Goal: Information Seeking & Learning: Learn about a topic

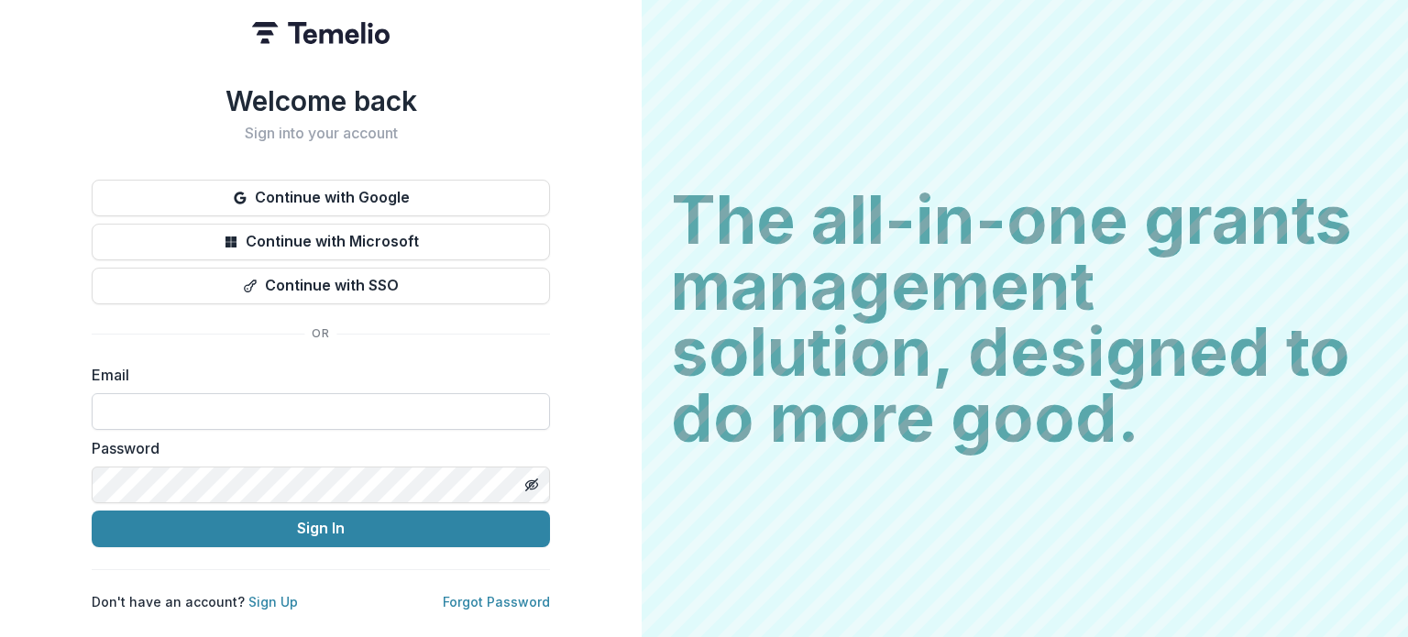
click at [145, 393] on input at bounding box center [321, 411] width 458 height 37
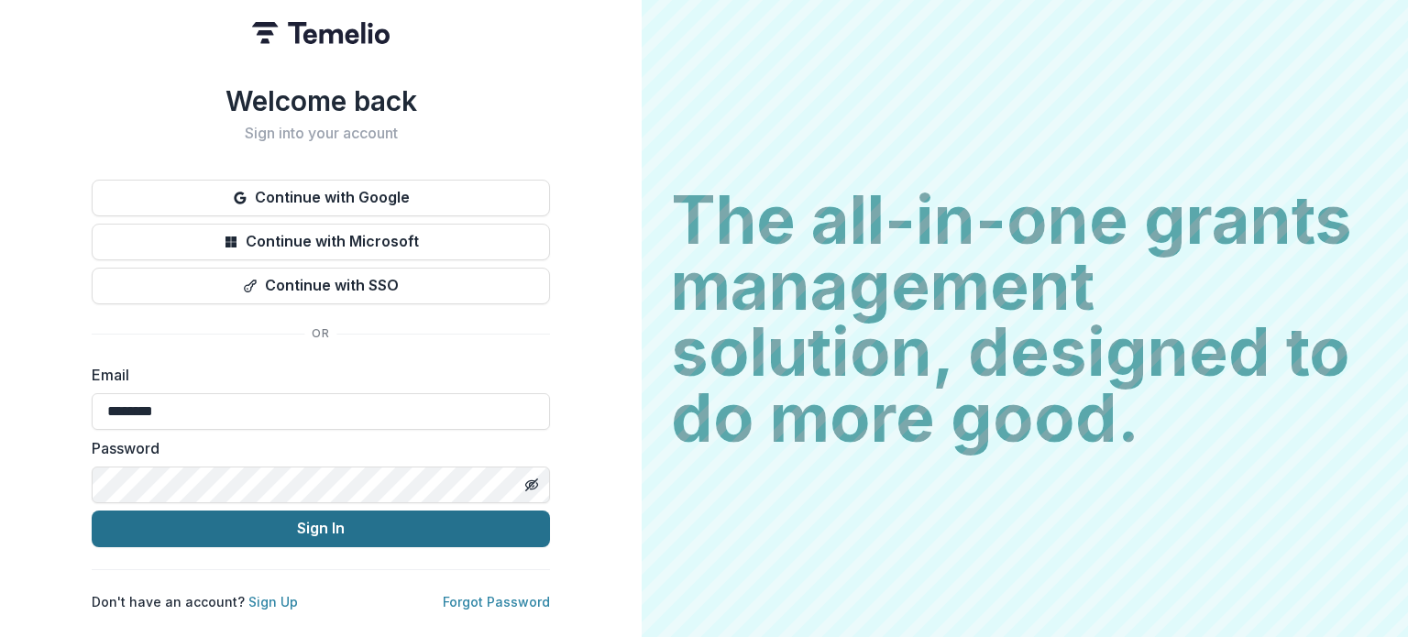
click at [219, 527] on button "Sign In" at bounding box center [321, 529] width 458 height 37
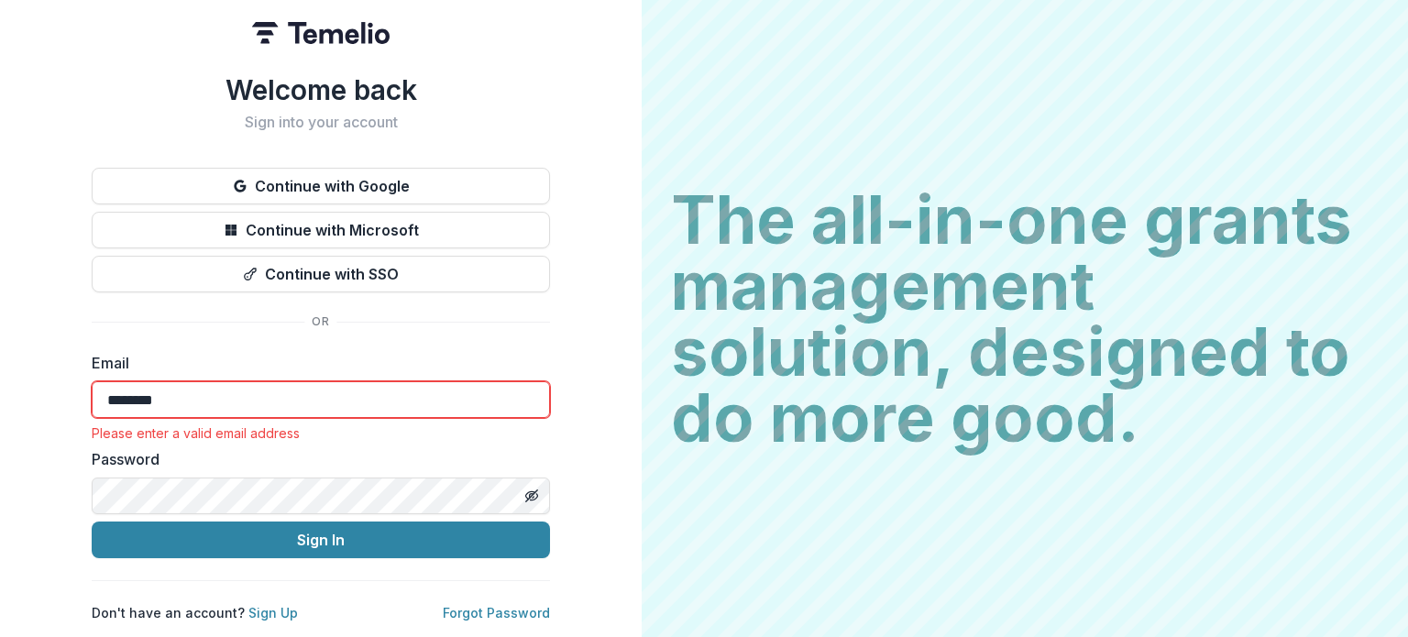
click at [243, 394] on input "********" at bounding box center [321, 399] width 458 height 37
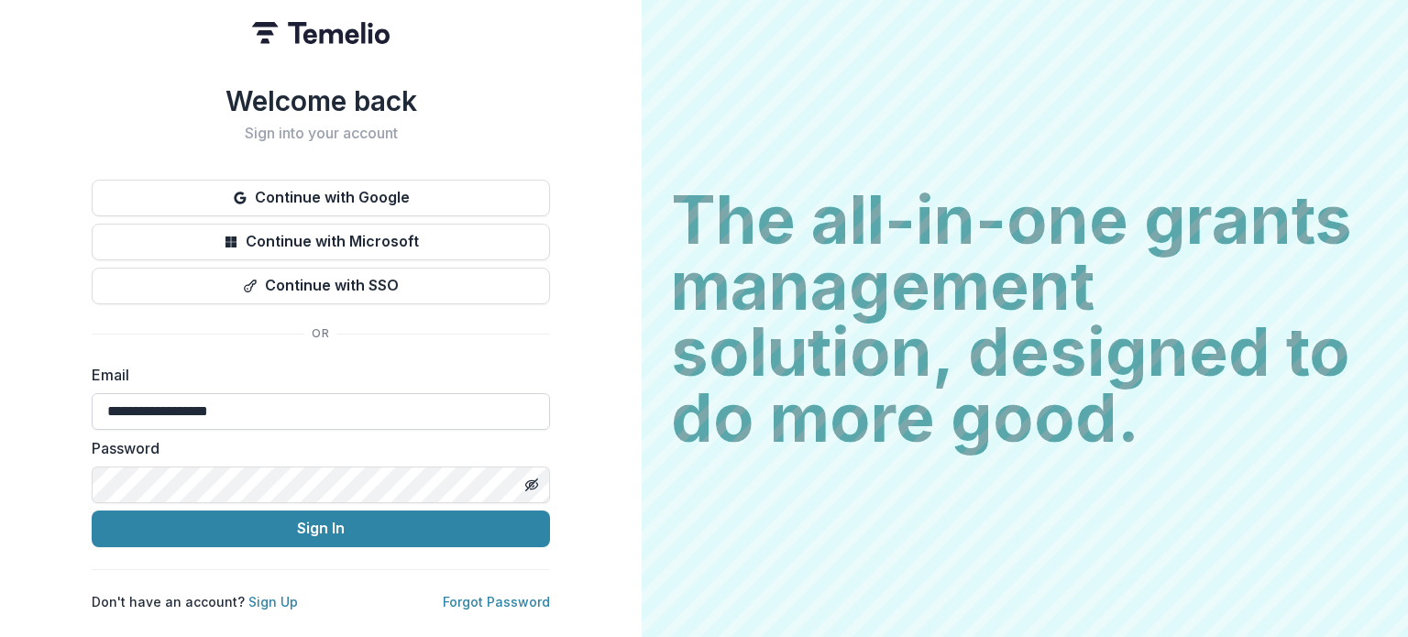
type input "**********"
click at [92, 511] on button "Sign In" at bounding box center [321, 529] width 458 height 37
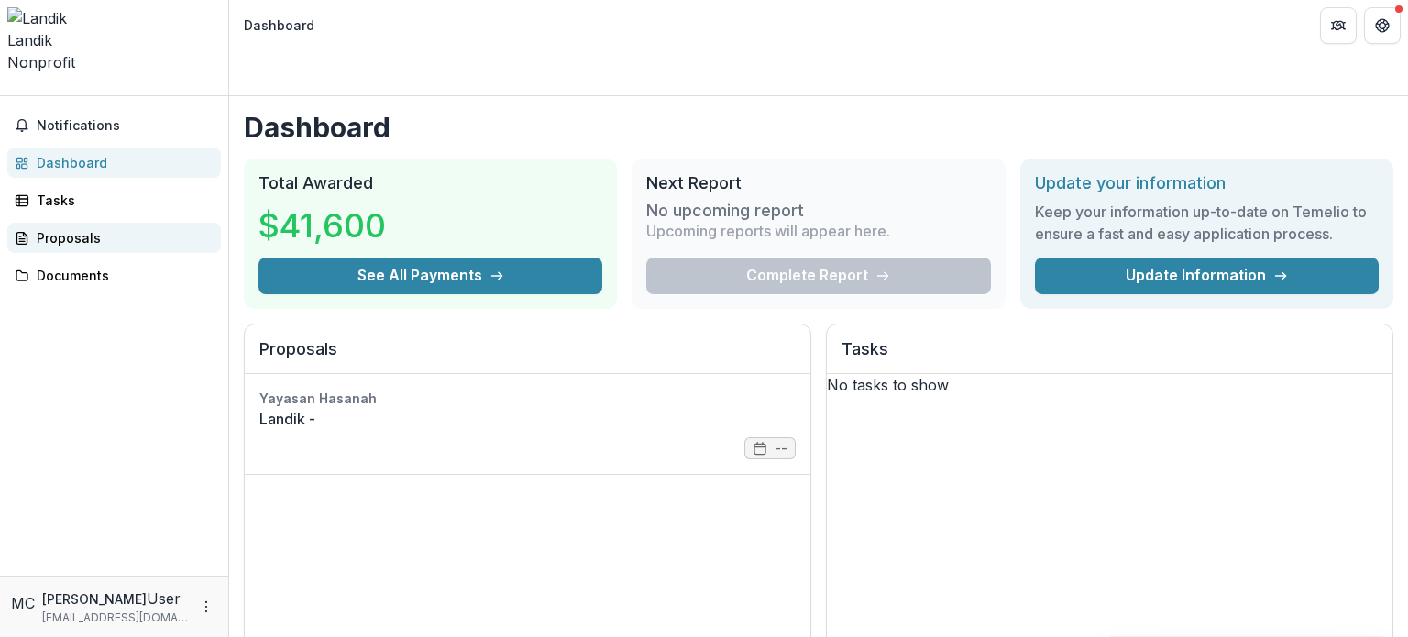
click at [105, 228] on div "Proposals" at bounding box center [122, 237] width 170 height 19
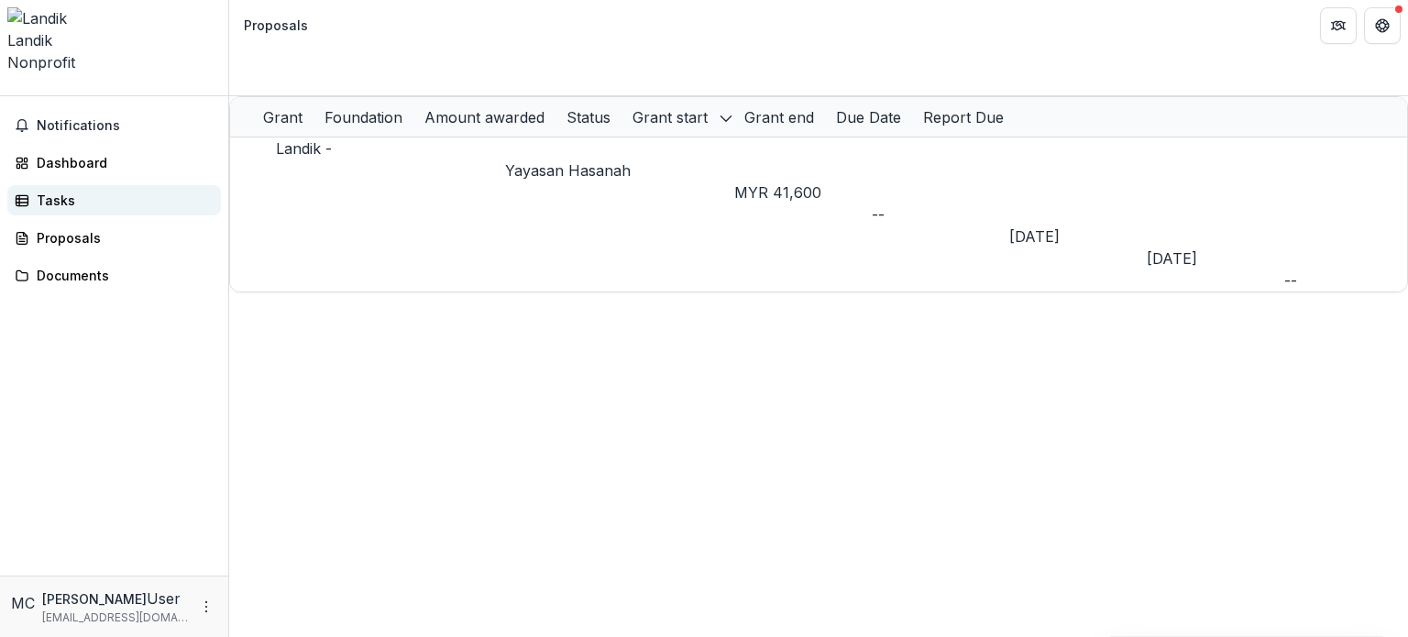
click at [100, 191] on div "Tasks" at bounding box center [122, 200] width 170 height 19
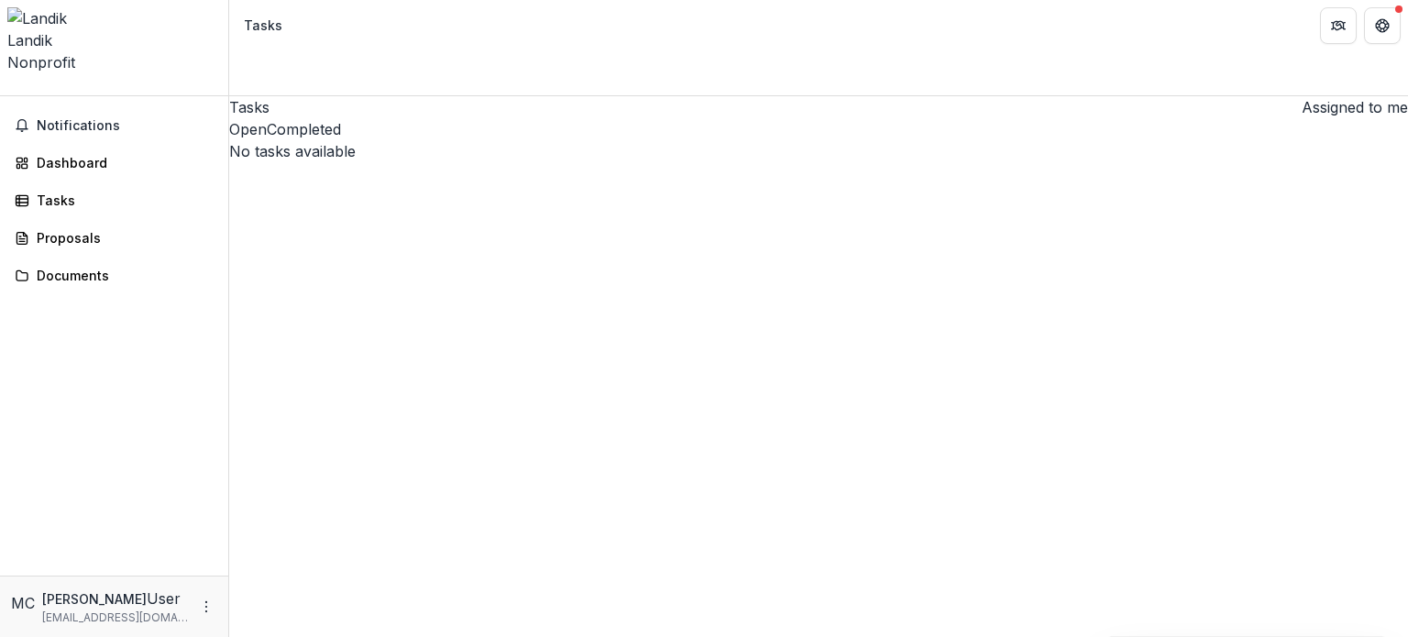
click at [341, 138] on button "Completed" at bounding box center [304, 129] width 74 height 22
click at [84, 118] on span "Notifications" at bounding box center [125, 126] width 177 height 16
click at [83, 253] on link "Documents" at bounding box center [114, 268] width 214 height 30
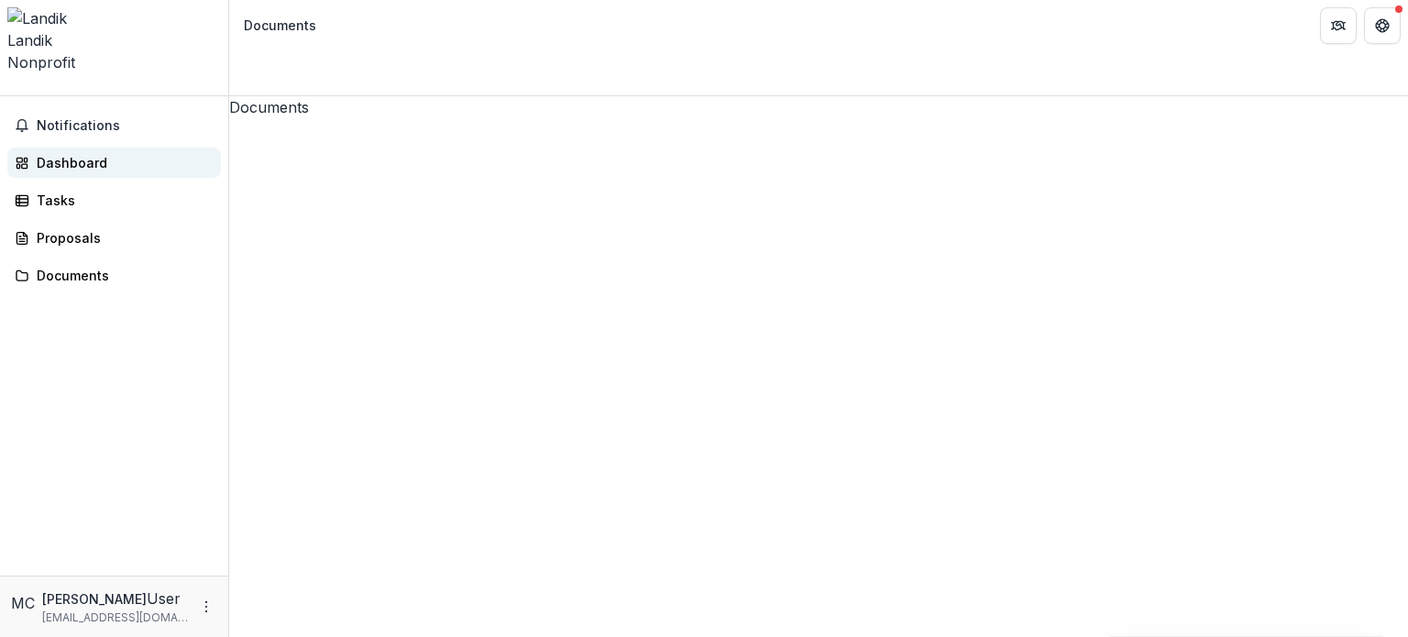
click at [57, 153] on div "Dashboard" at bounding box center [122, 162] width 170 height 19
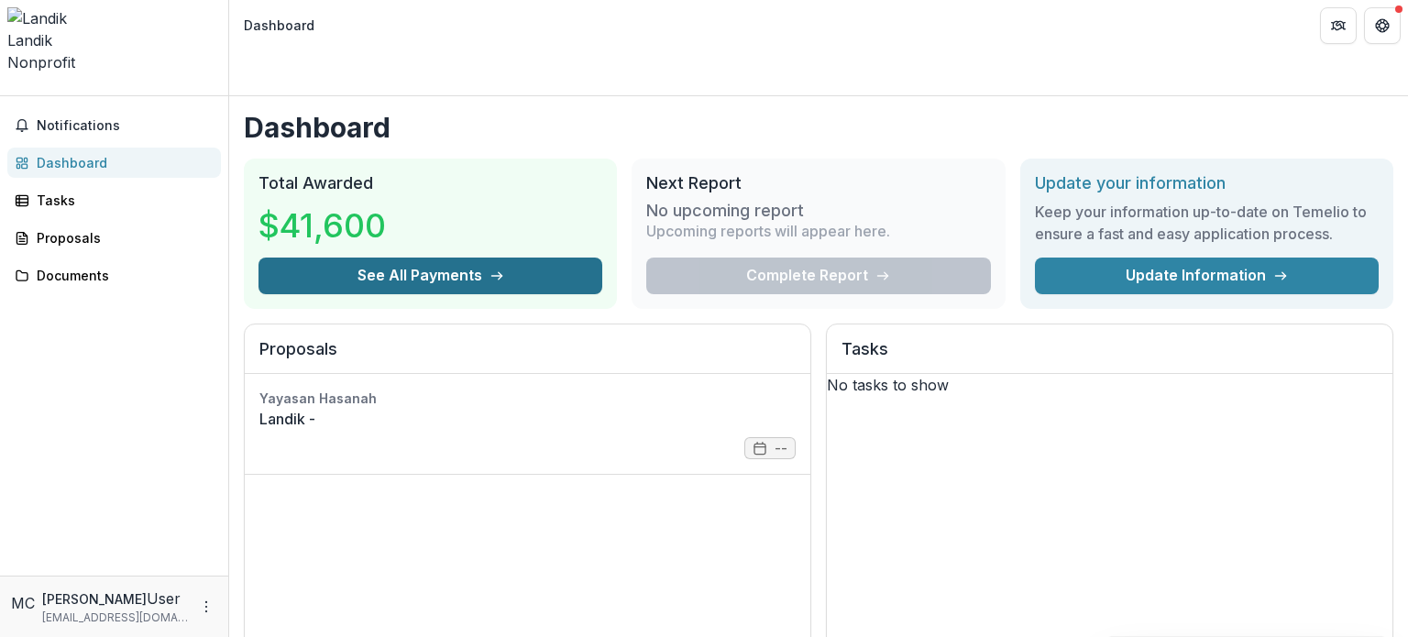
click at [425, 258] on button "See All Payments" at bounding box center [431, 276] width 344 height 37
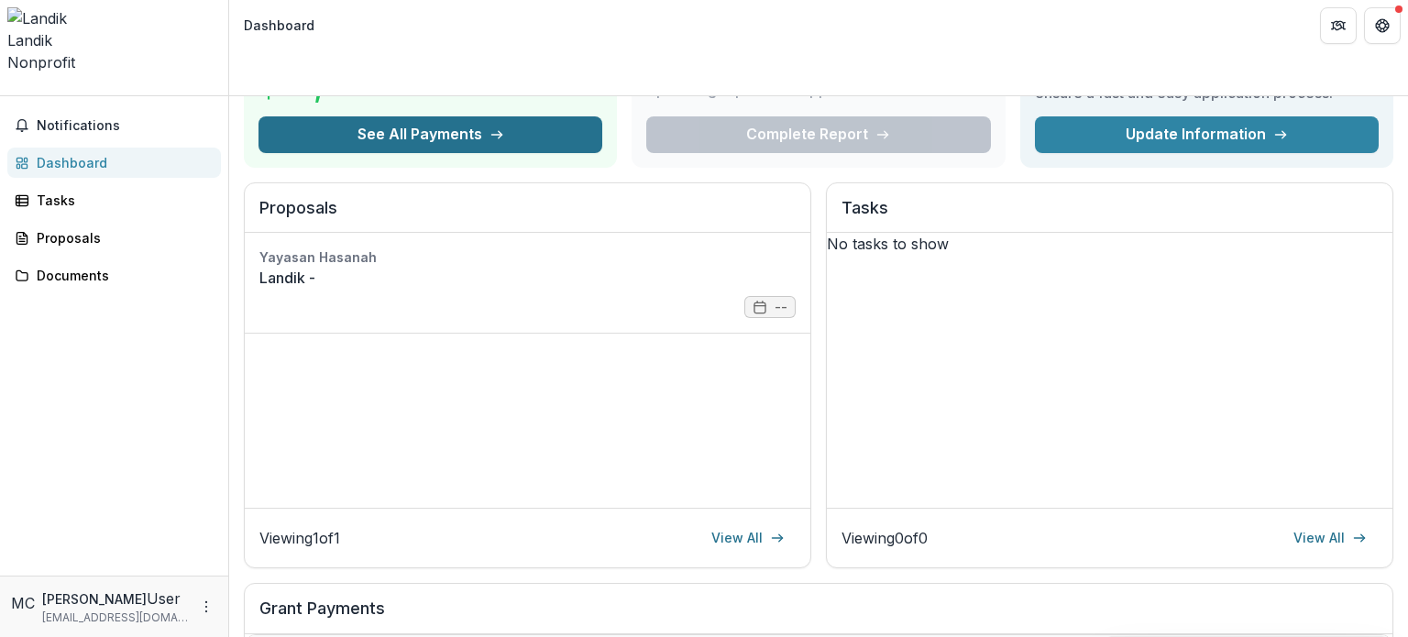
scroll to position [136, 0]
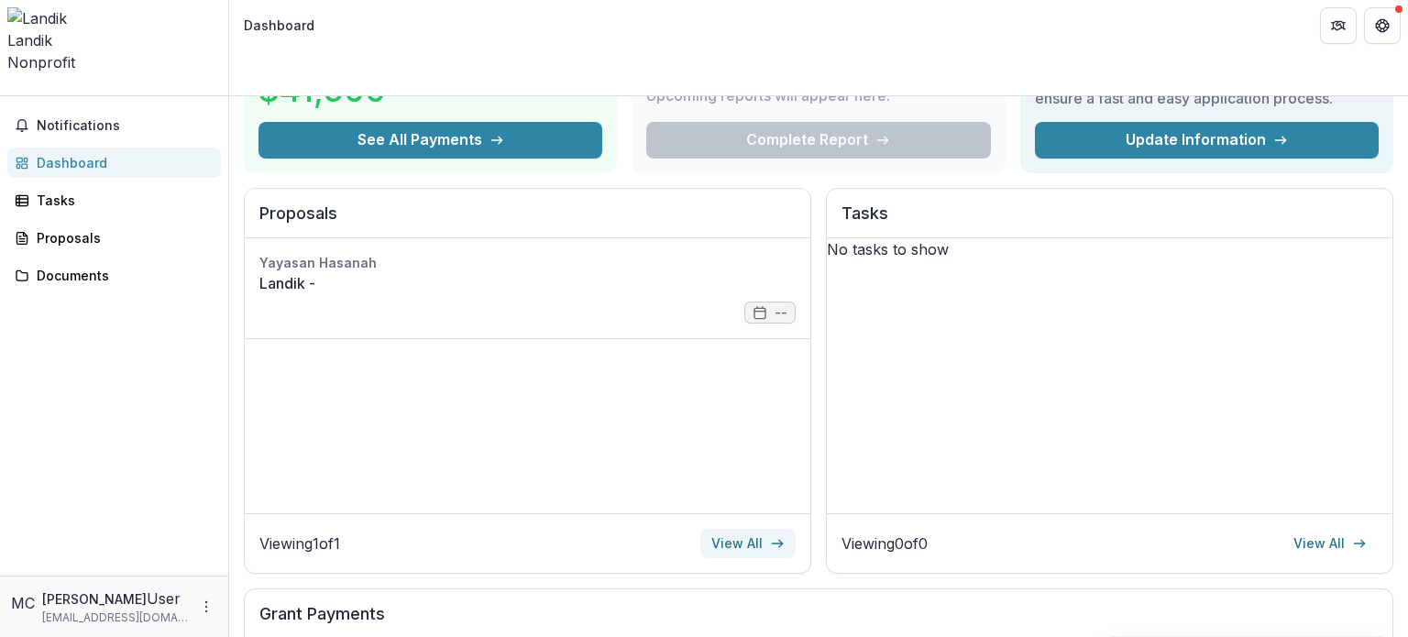
click at [730, 529] on link "View All" at bounding box center [748, 543] width 95 height 29
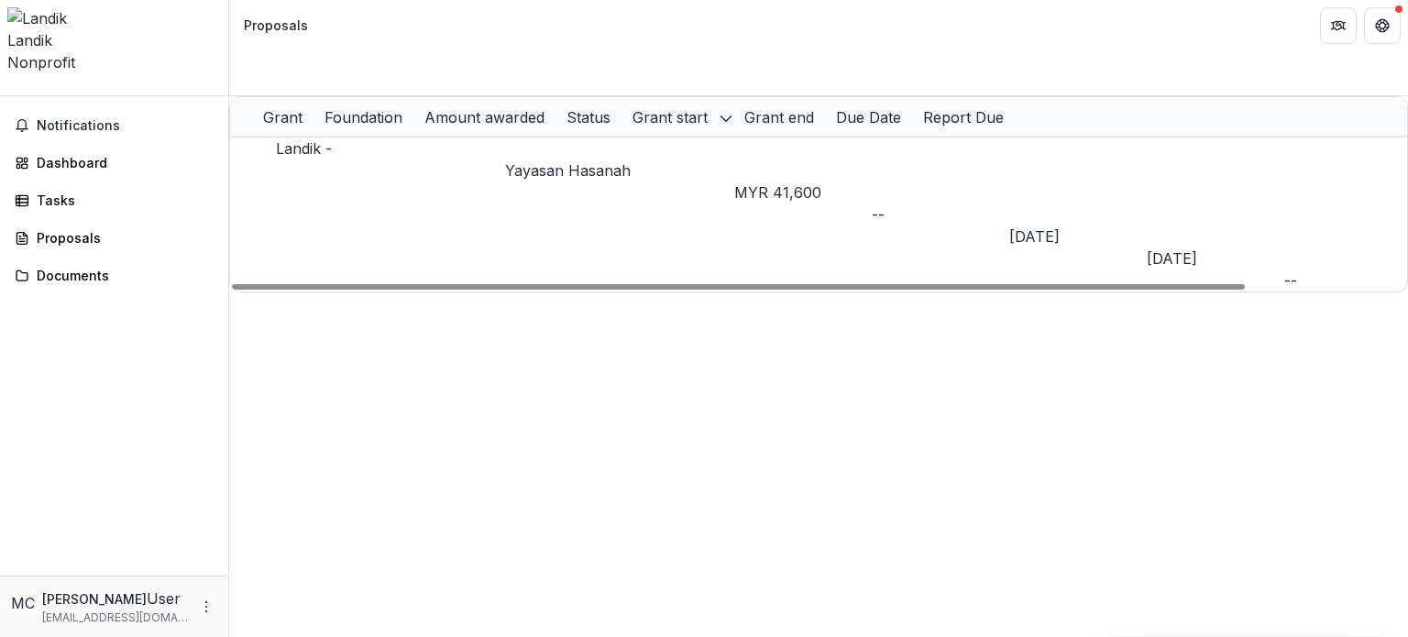
click at [414, 105] on div "Foundation" at bounding box center [364, 116] width 100 height 39
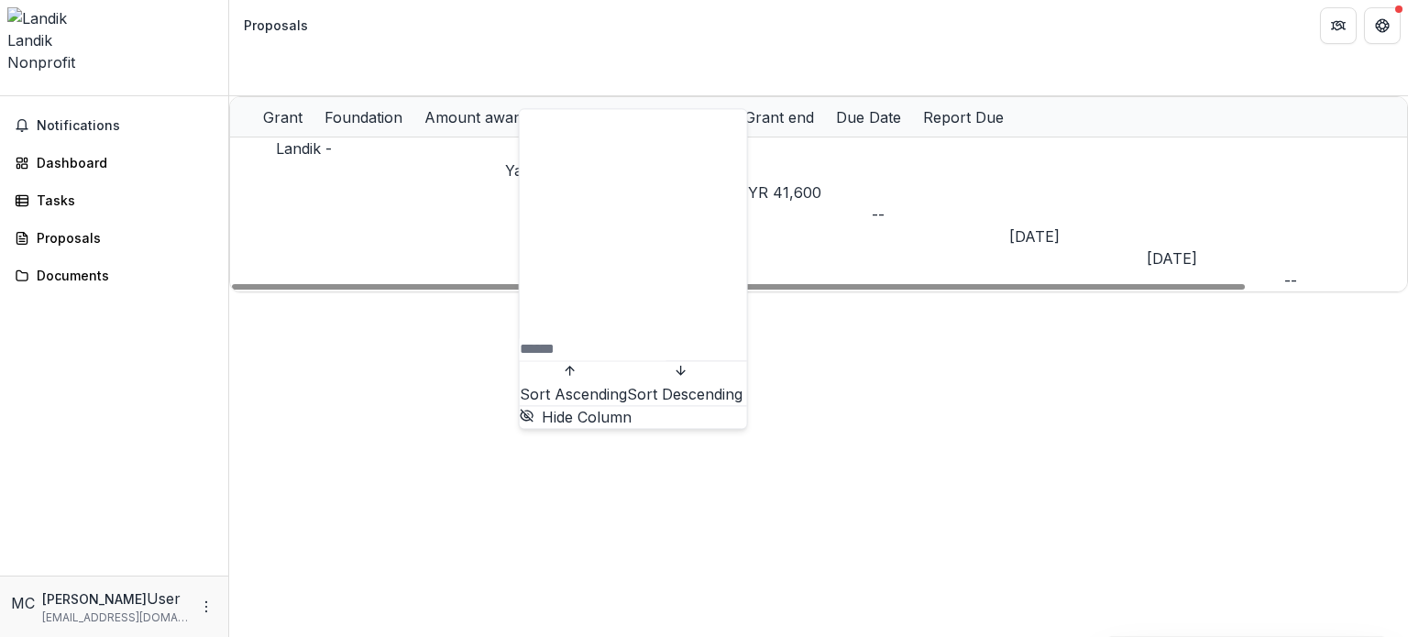
click at [667, 338] on input at bounding box center [593, 349] width 147 height 22
click at [872, 182] on div "MYR 41,600" at bounding box center [803, 193] width 138 height 22
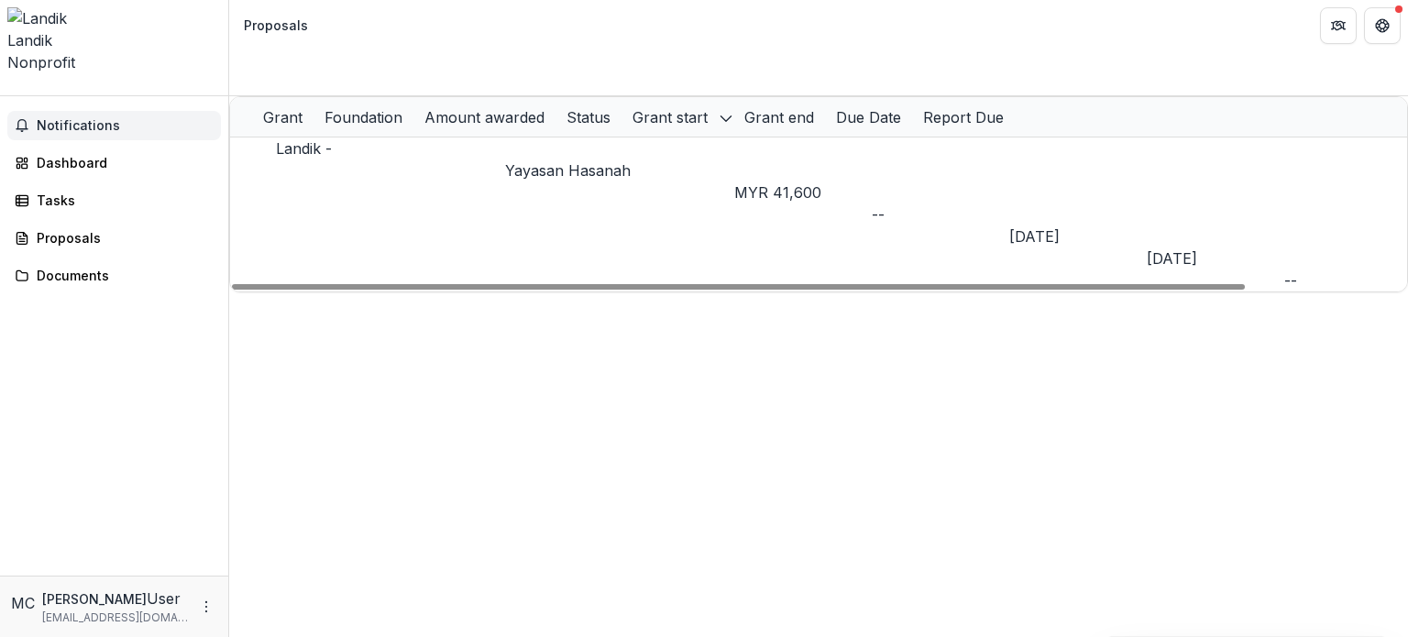
click at [92, 111] on button "Notifications" at bounding box center [114, 125] width 214 height 29
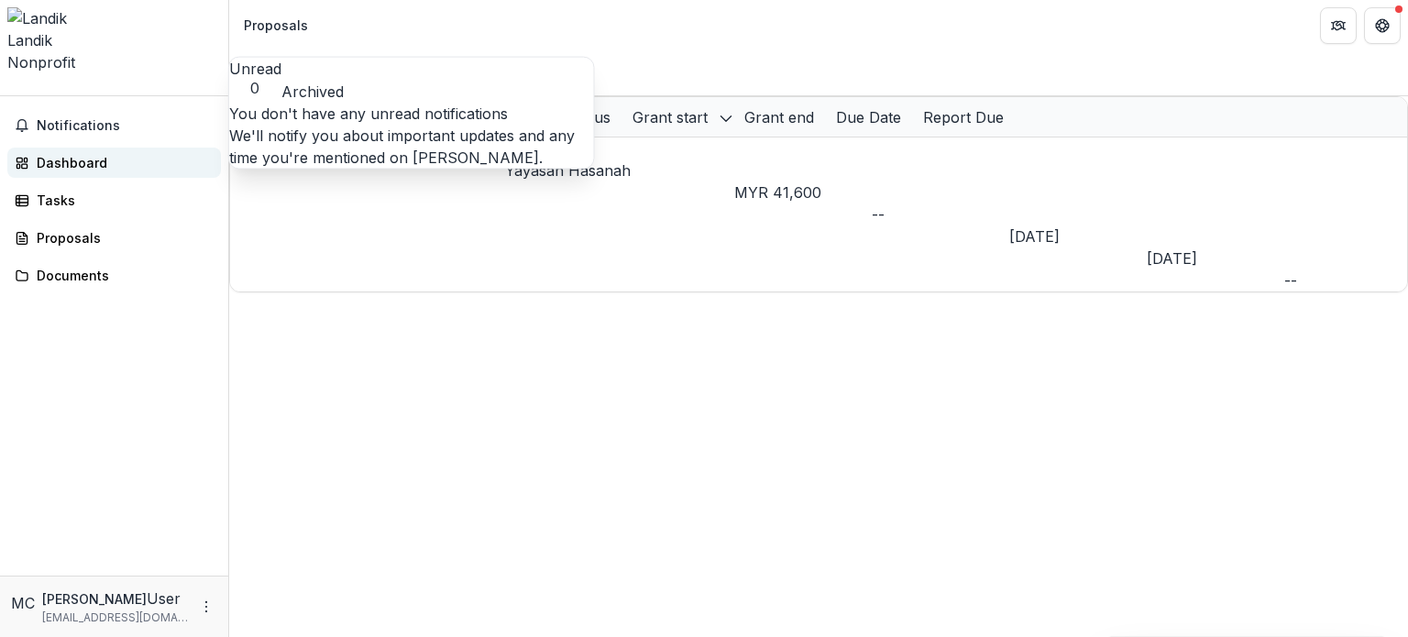
click at [94, 153] on div "Dashboard" at bounding box center [122, 162] width 170 height 19
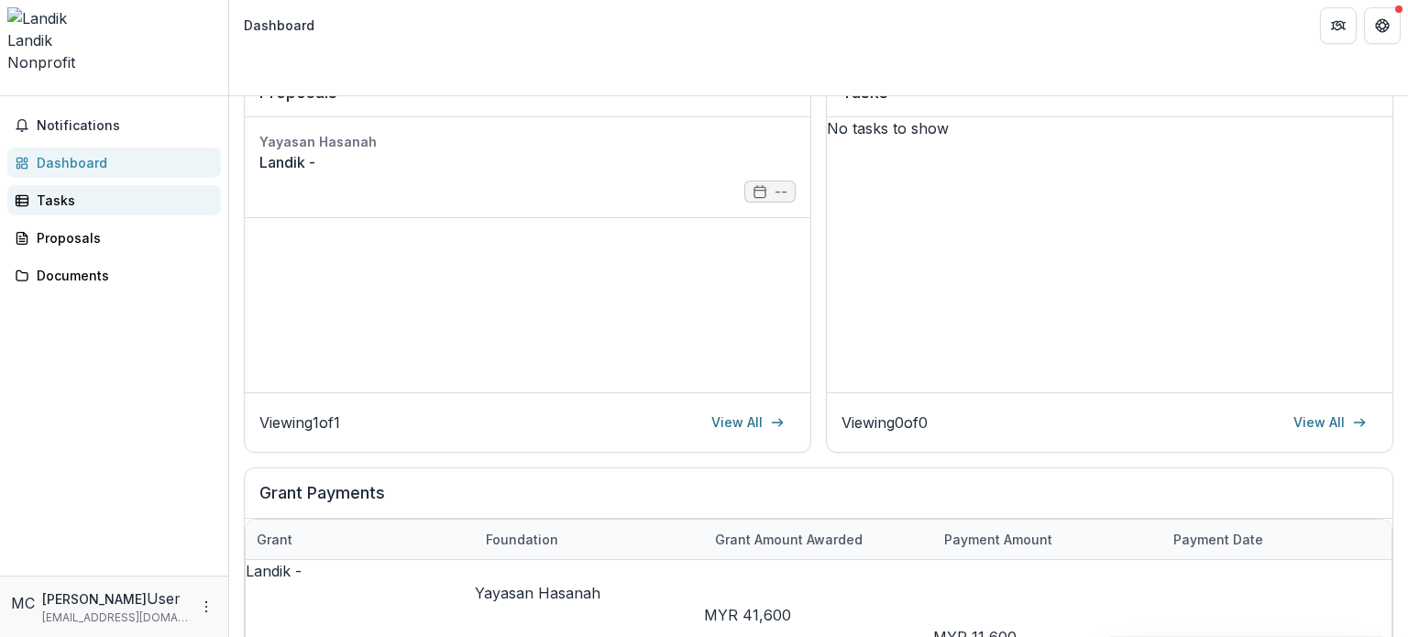
scroll to position [254, 0]
click at [136, 185] on link "Tasks" at bounding box center [114, 200] width 214 height 30
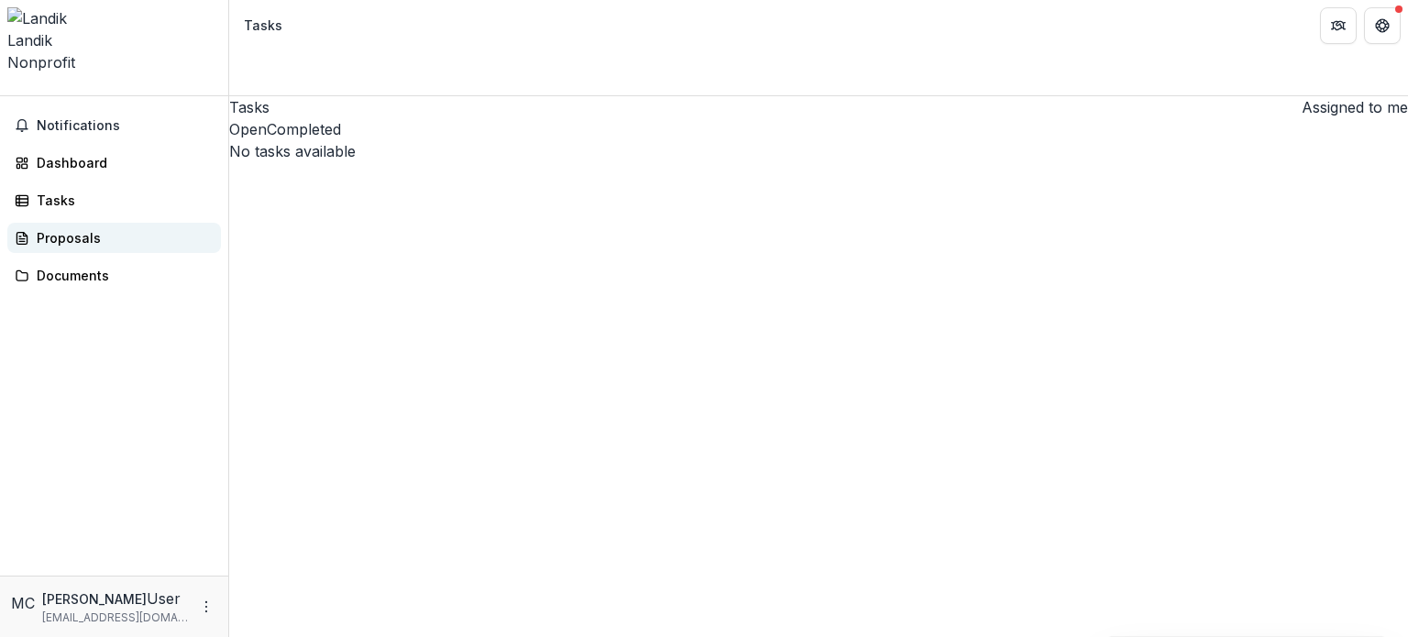
click at [130, 223] on link "Proposals" at bounding box center [114, 238] width 214 height 30
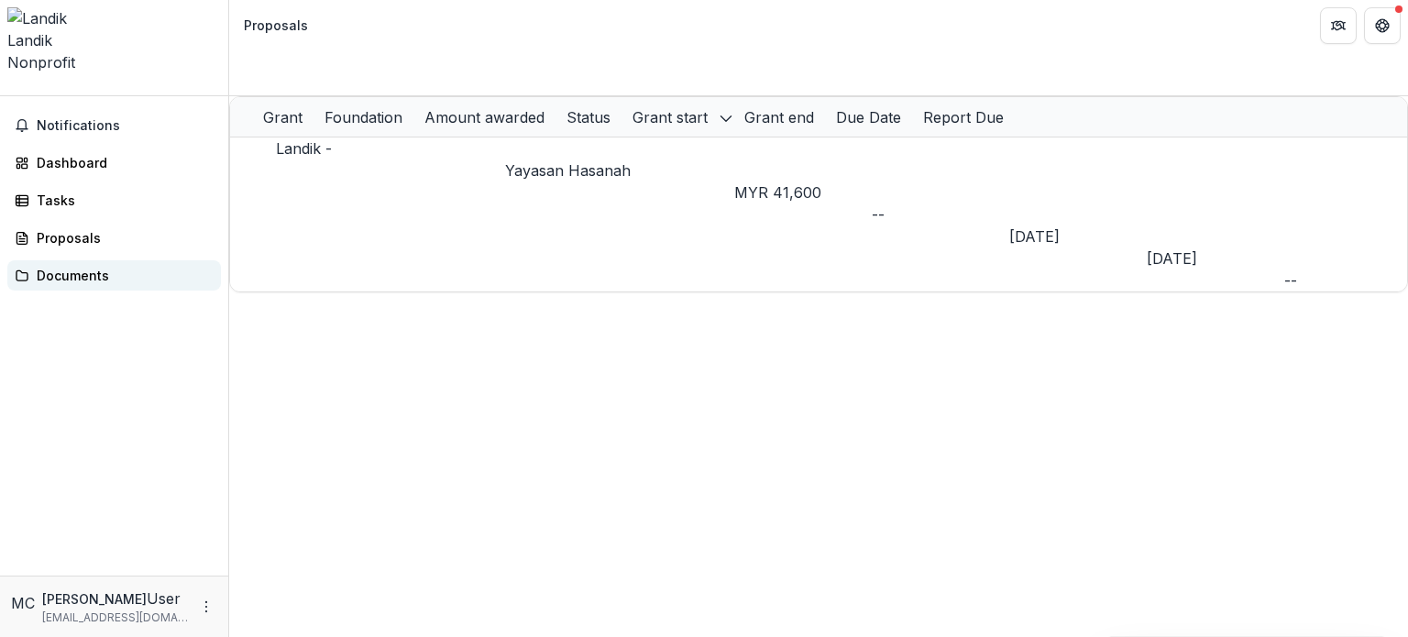
click at [124, 260] on link "Documents" at bounding box center [114, 275] width 214 height 30
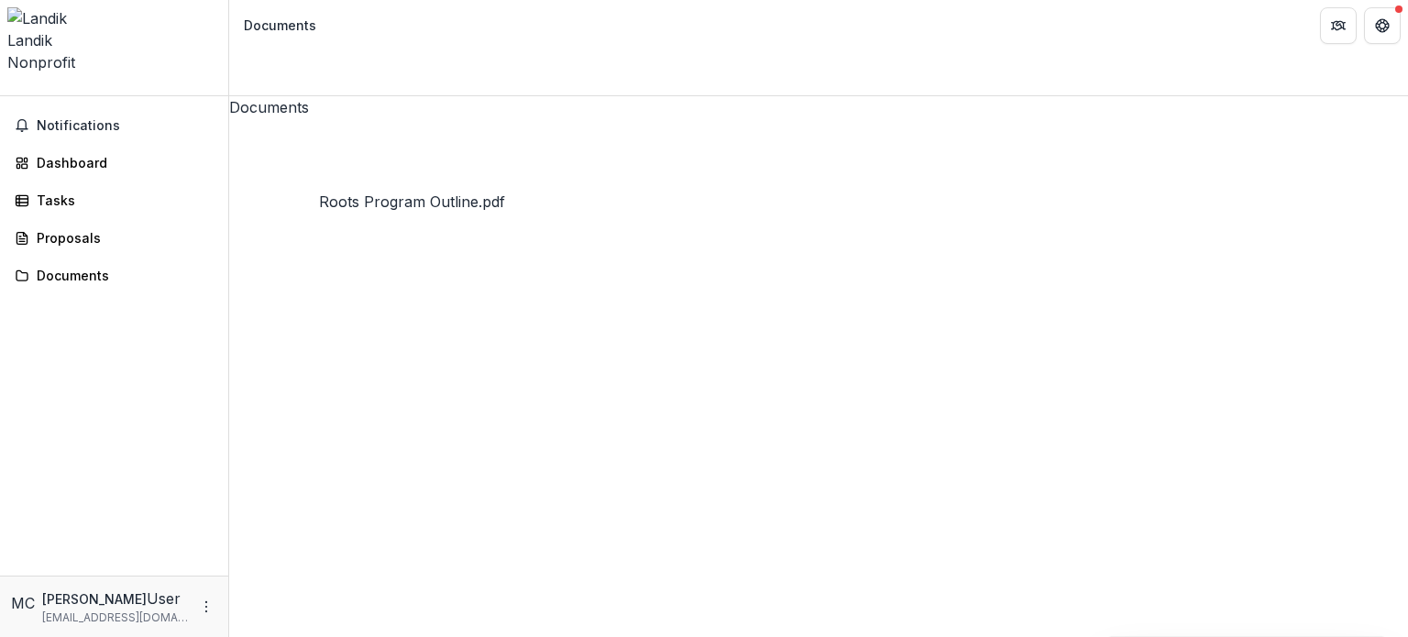
drag, startPoint x: 354, startPoint y: 172, endPoint x: 279, endPoint y: 161, distance: 76.0
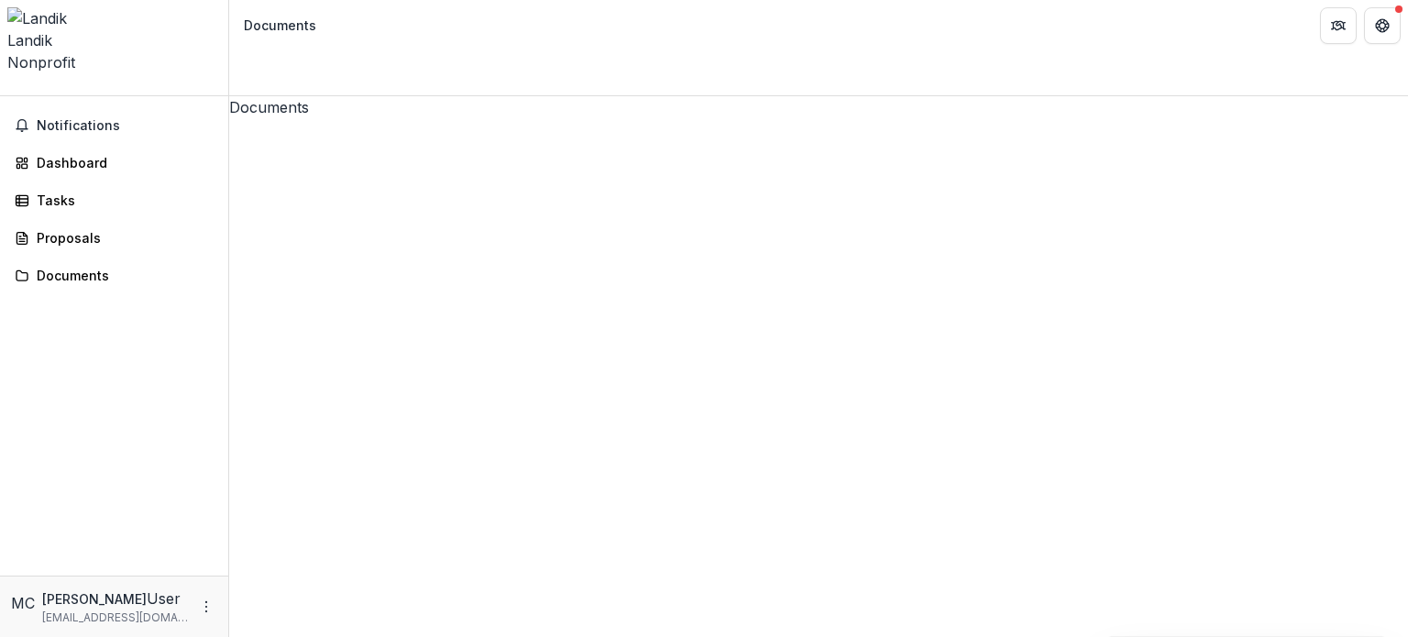
click at [89, 153] on div "Dashboard" at bounding box center [122, 162] width 170 height 19
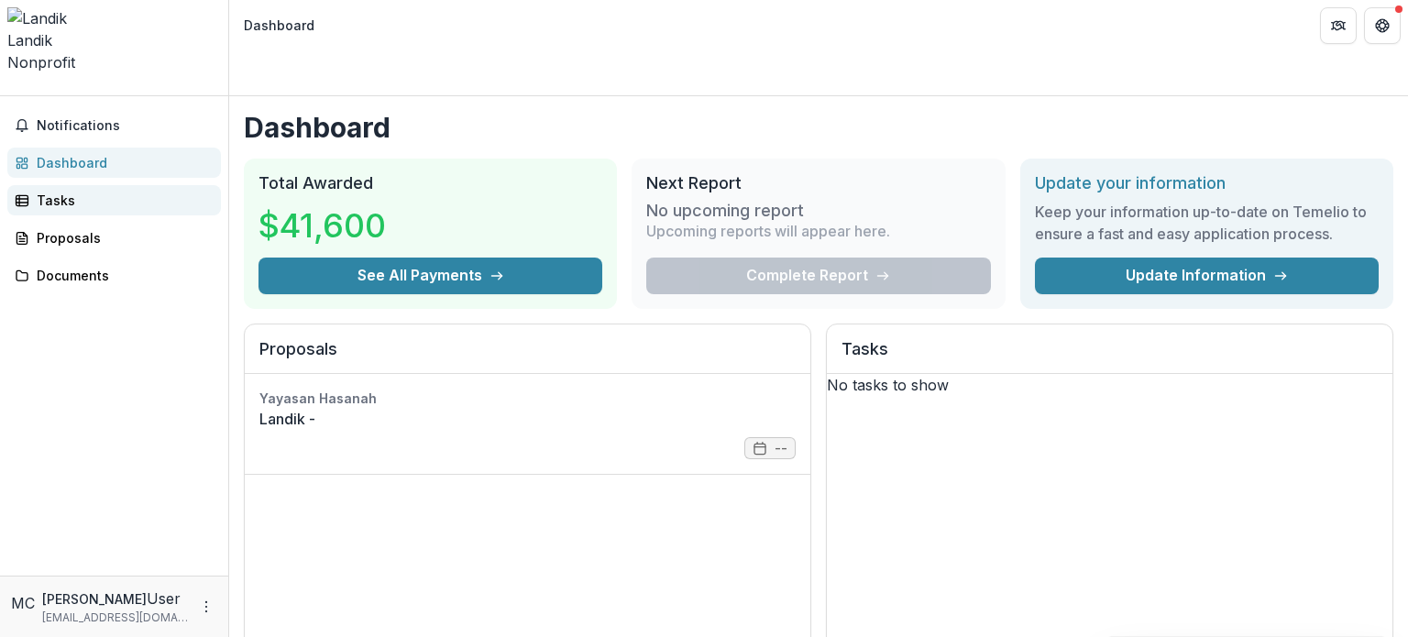
click at [104, 191] on div "Tasks" at bounding box center [122, 200] width 170 height 19
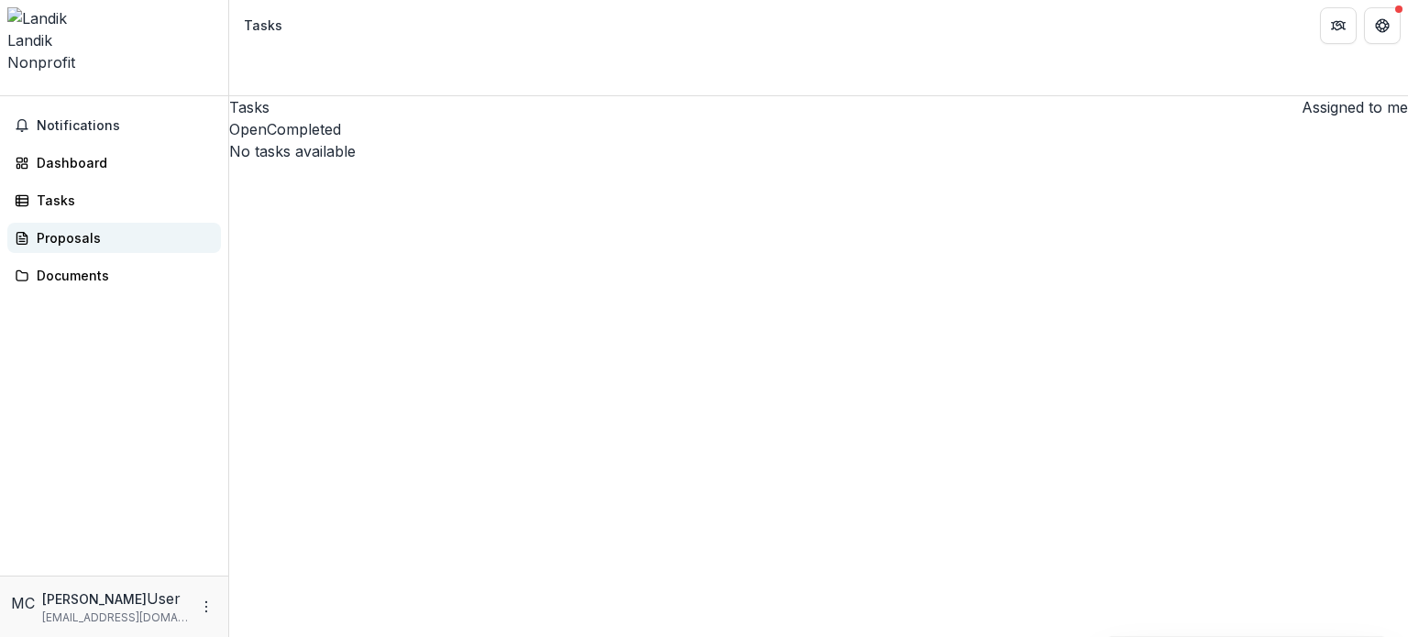
click at [99, 228] on div "Proposals" at bounding box center [122, 237] width 170 height 19
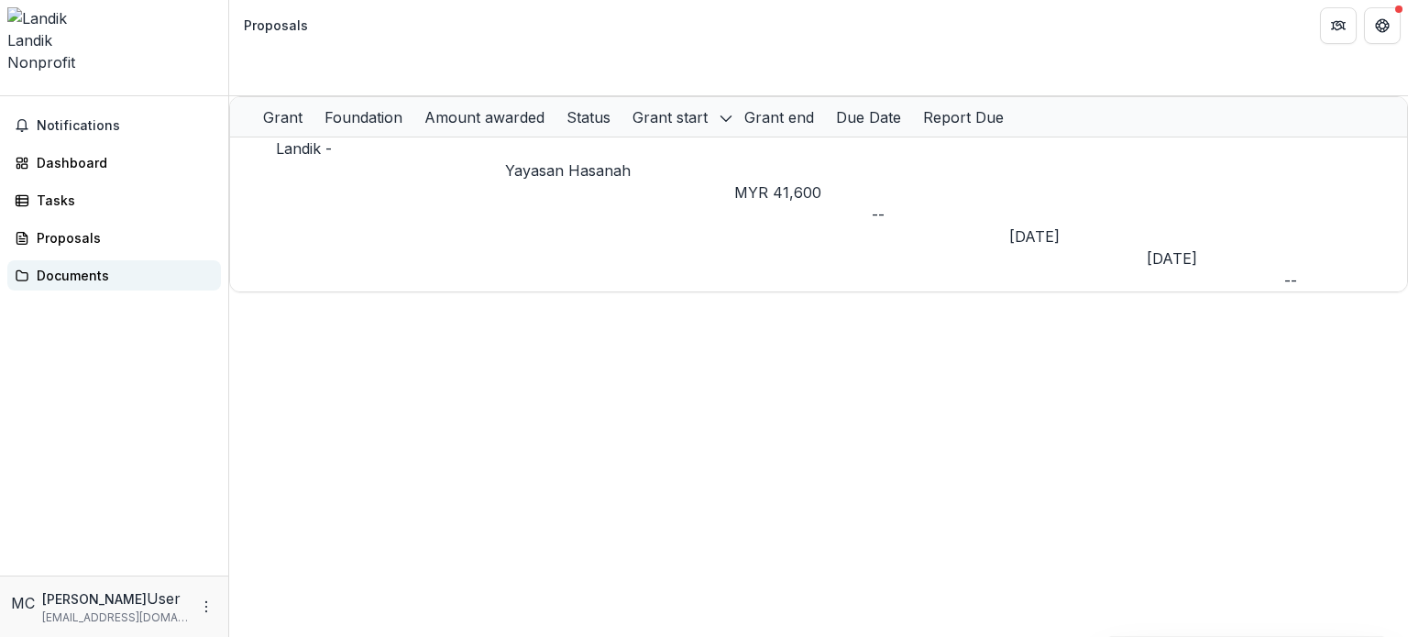
click at [93, 266] on div "Documents" at bounding box center [122, 275] width 170 height 19
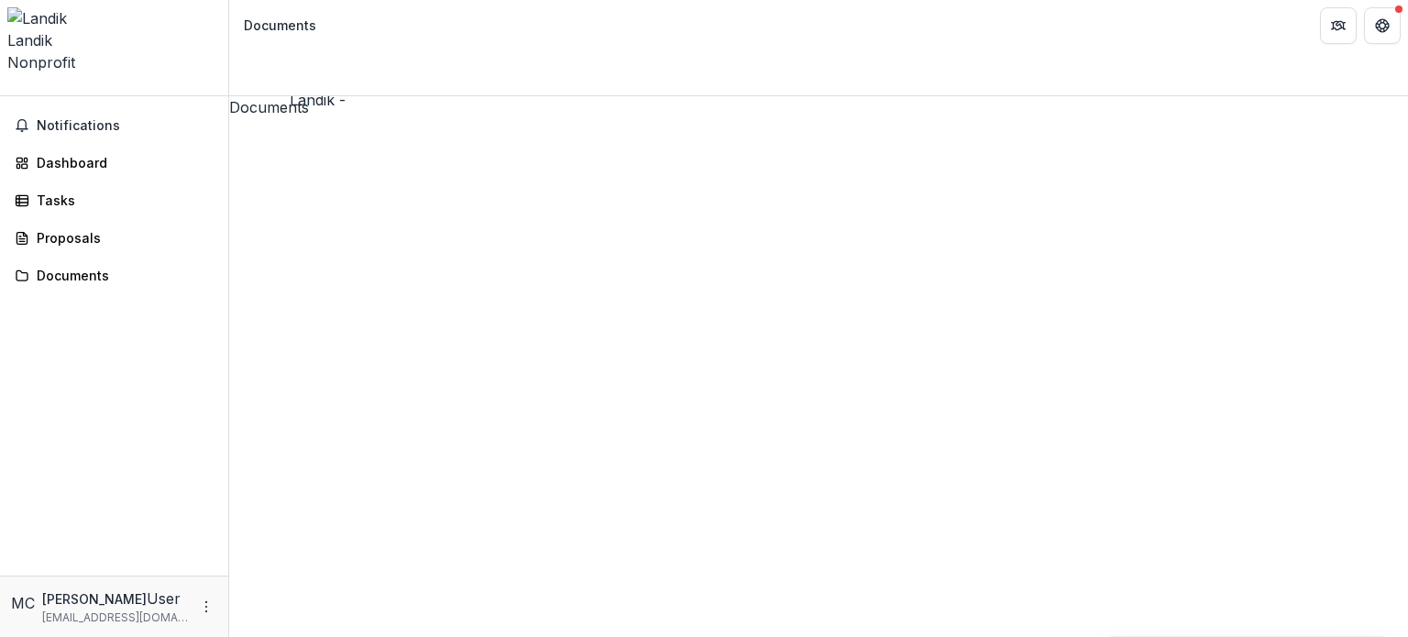
click at [137, 118] on span "Notifications" at bounding box center [125, 126] width 177 height 16
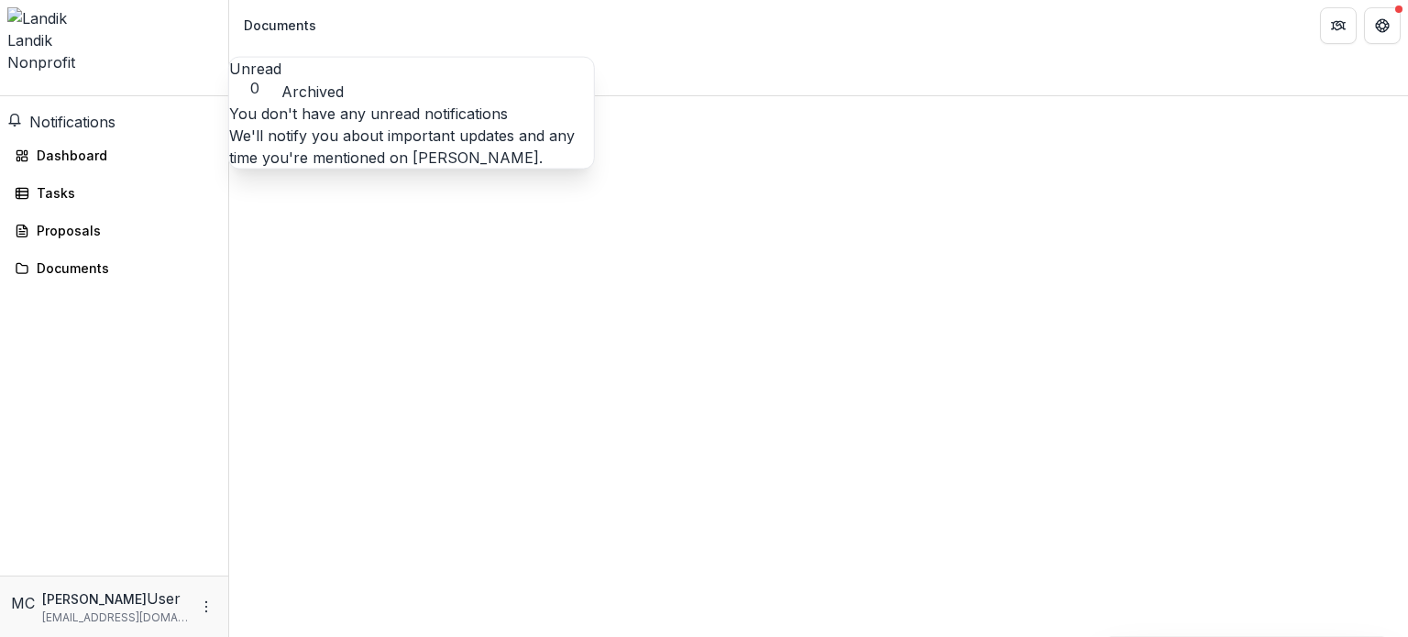
click at [116, 113] on span "Notifications" at bounding box center [72, 122] width 86 height 18
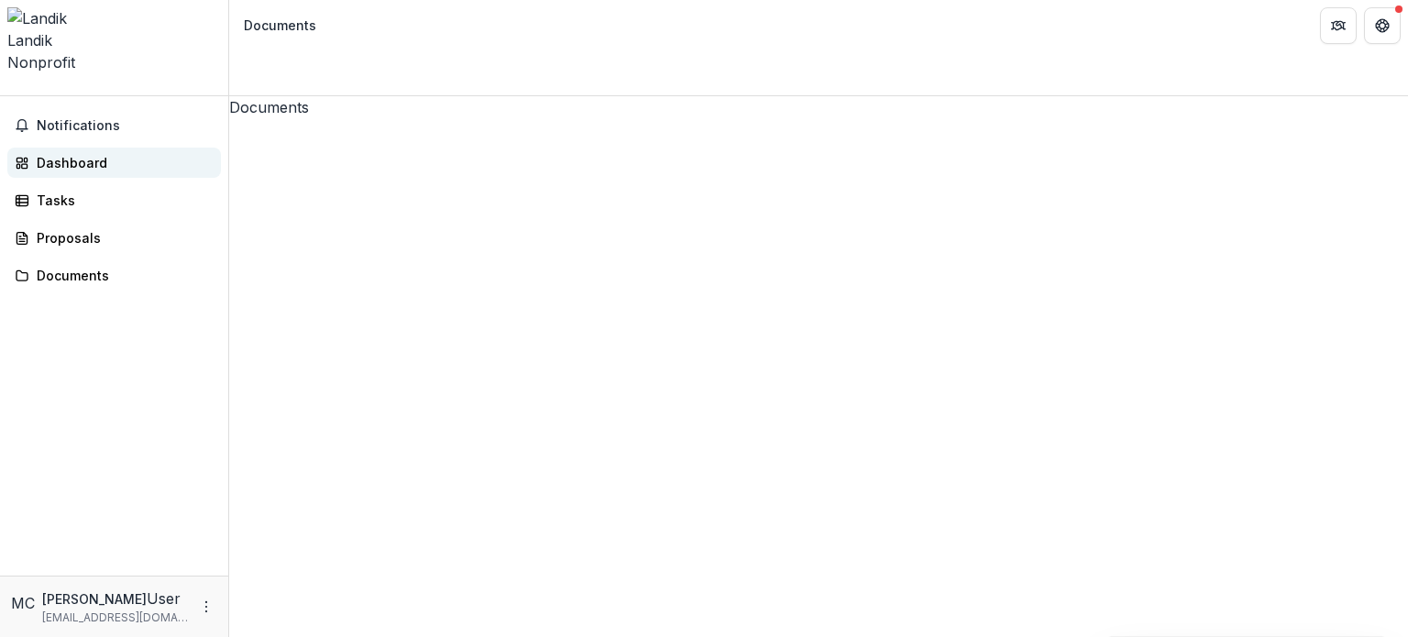
click at [133, 153] on div "Dashboard" at bounding box center [122, 162] width 170 height 19
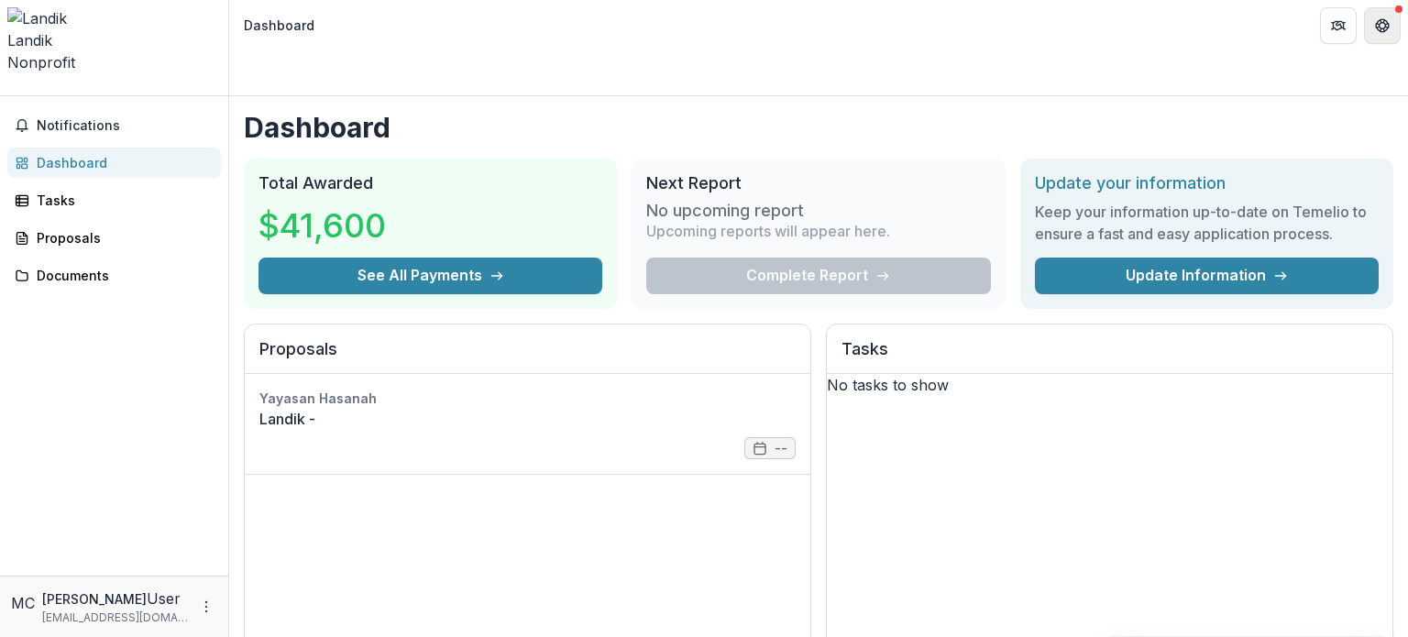
click at [1390, 19] on button "Get Help" at bounding box center [1382, 25] width 37 height 37
